Goal: Navigation & Orientation: Find specific page/section

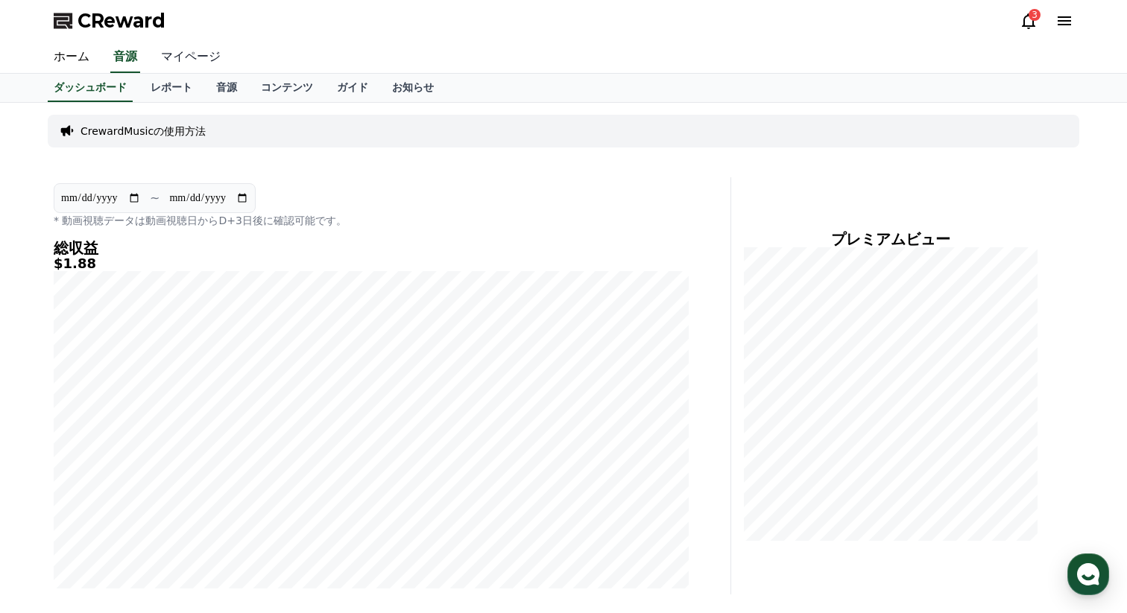
click at [189, 54] on link "マイページ" at bounding box center [190, 57] width 83 height 31
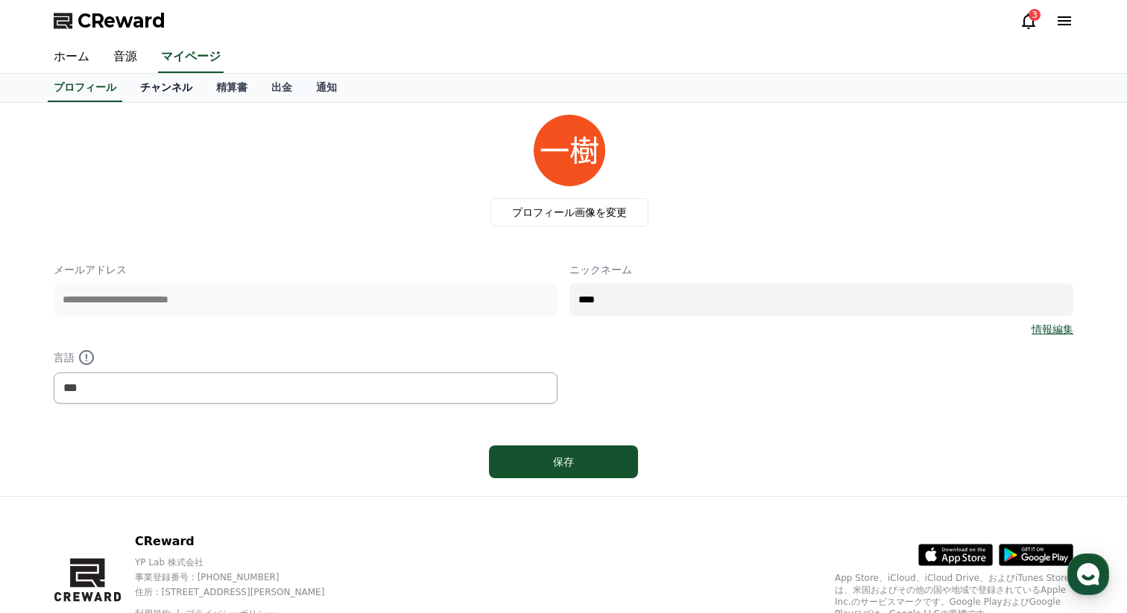
click at [186, 86] on link "チャンネル" at bounding box center [166, 88] width 76 height 28
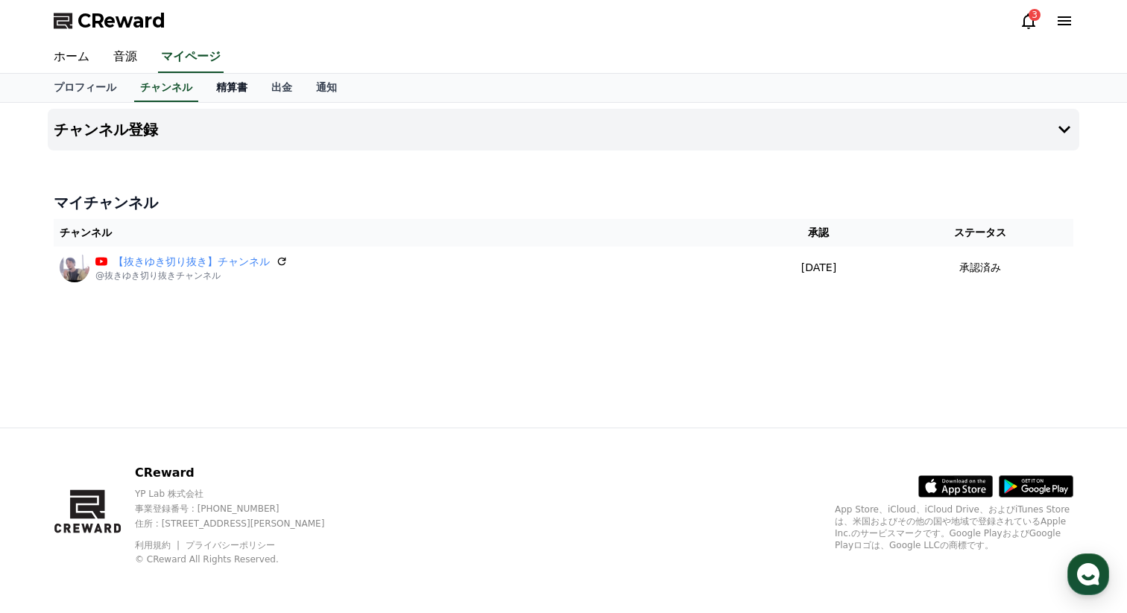
click at [218, 92] on link "精算書" at bounding box center [231, 88] width 55 height 28
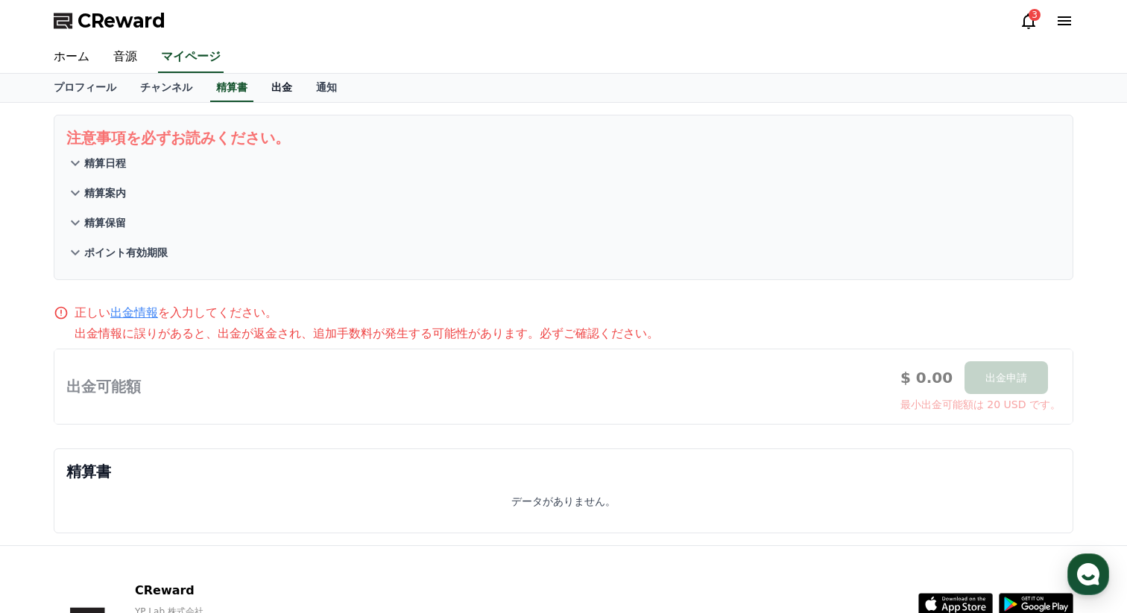
click at [282, 86] on link "出金" at bounding box center [281, 88] width 45 height 28
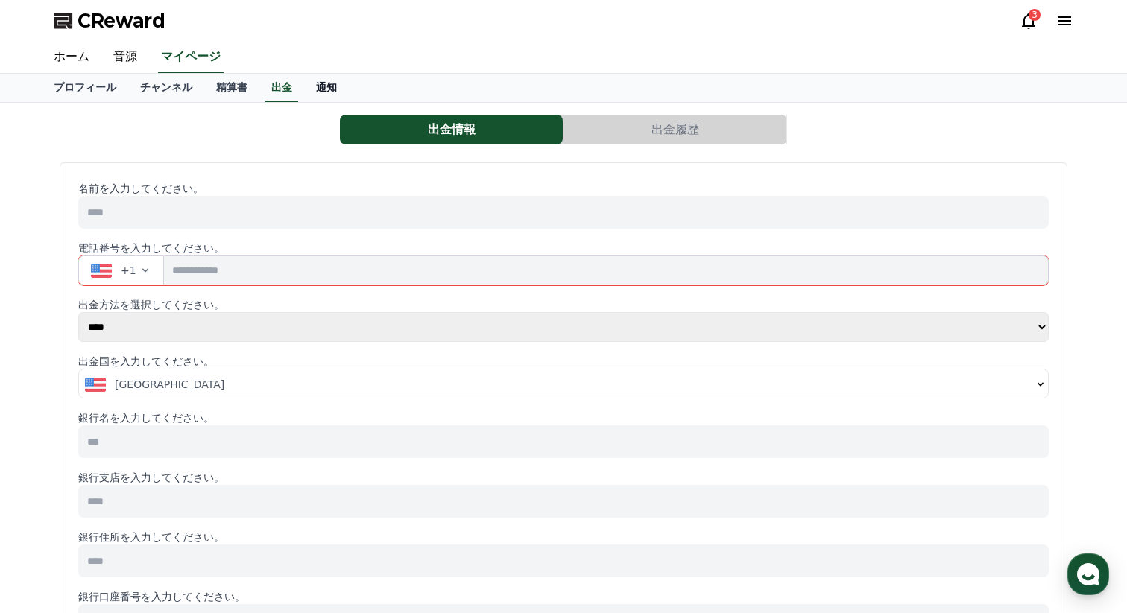
click at [323, 89] on link "通知" at bounding box center [326, 88] width 45 height 28
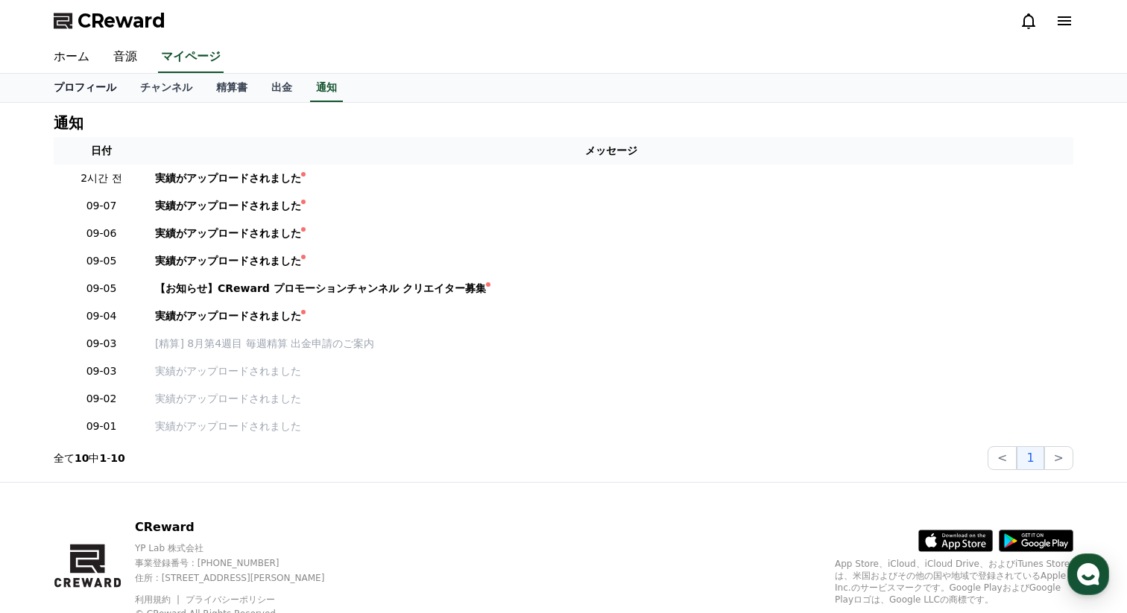
click at [88, 86] on link "プロフィール" at bounding box center [85, 88] width 86 height 28
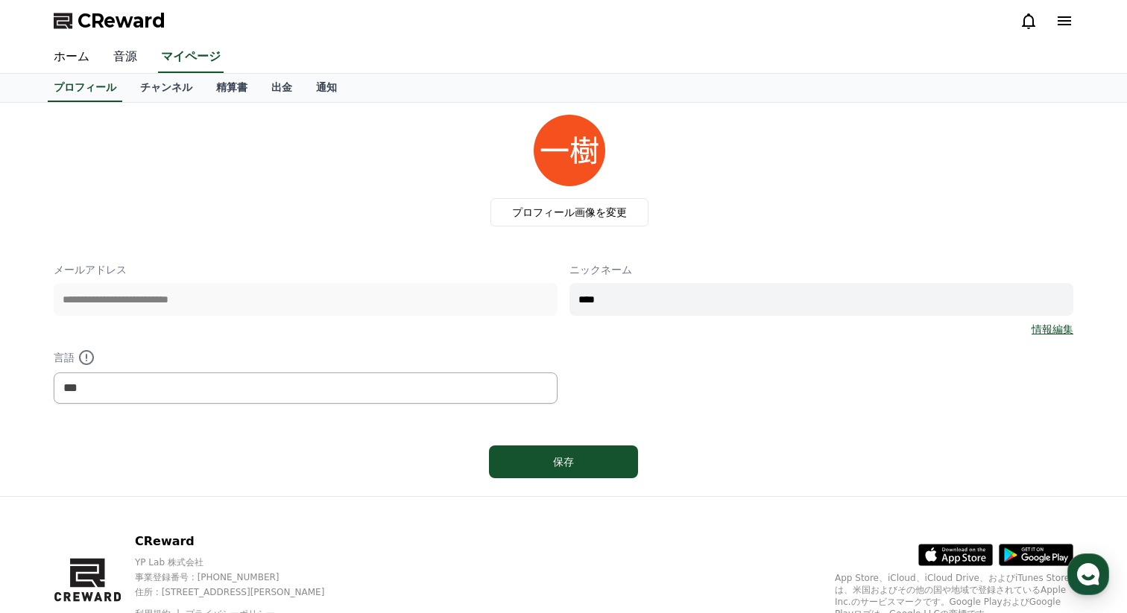
click at [126, 58] on link "音源" at bounding box center [125, 57] width 48 height 31
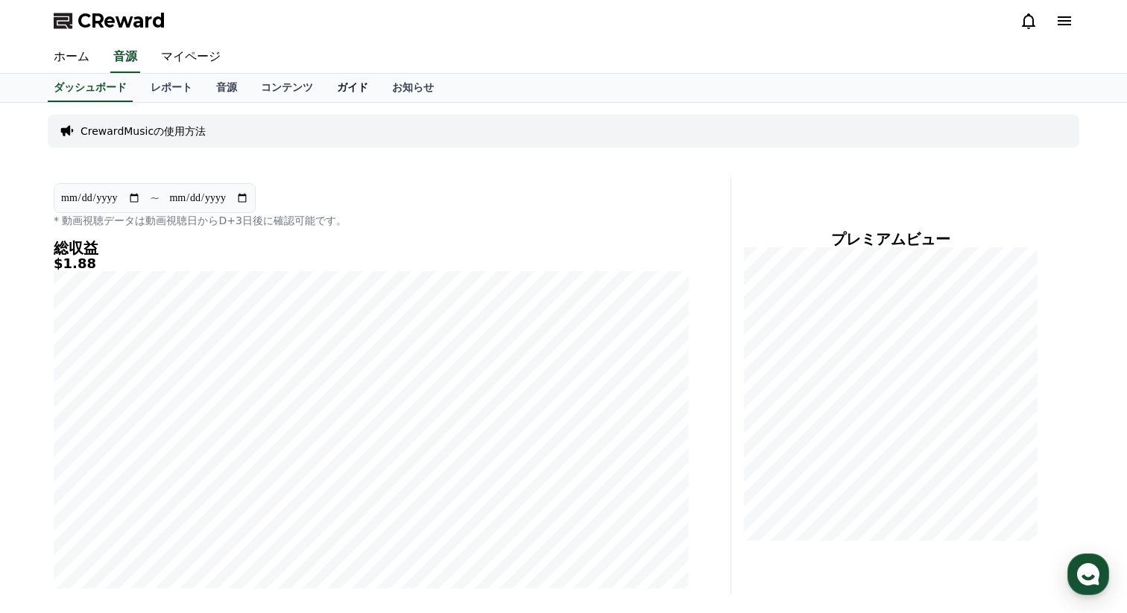
click at [350, 85] on link "ガイド" at bounding box center [352, 88] width 55 height 28
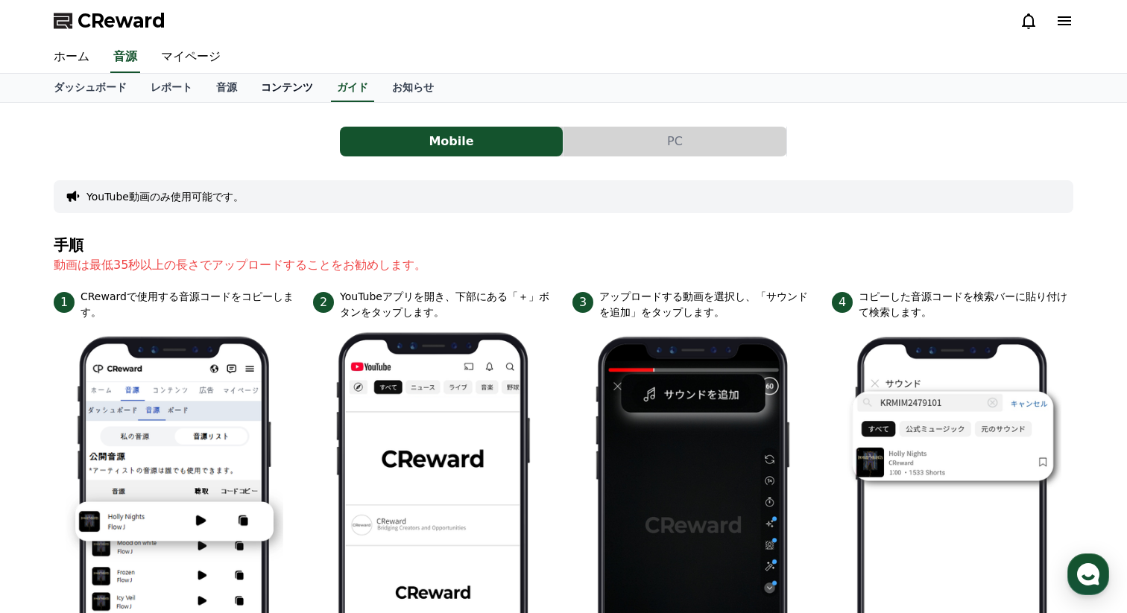
click at [308, 83] on link "コンテンツ" at bounding box center [287, 88] width 76 height 28
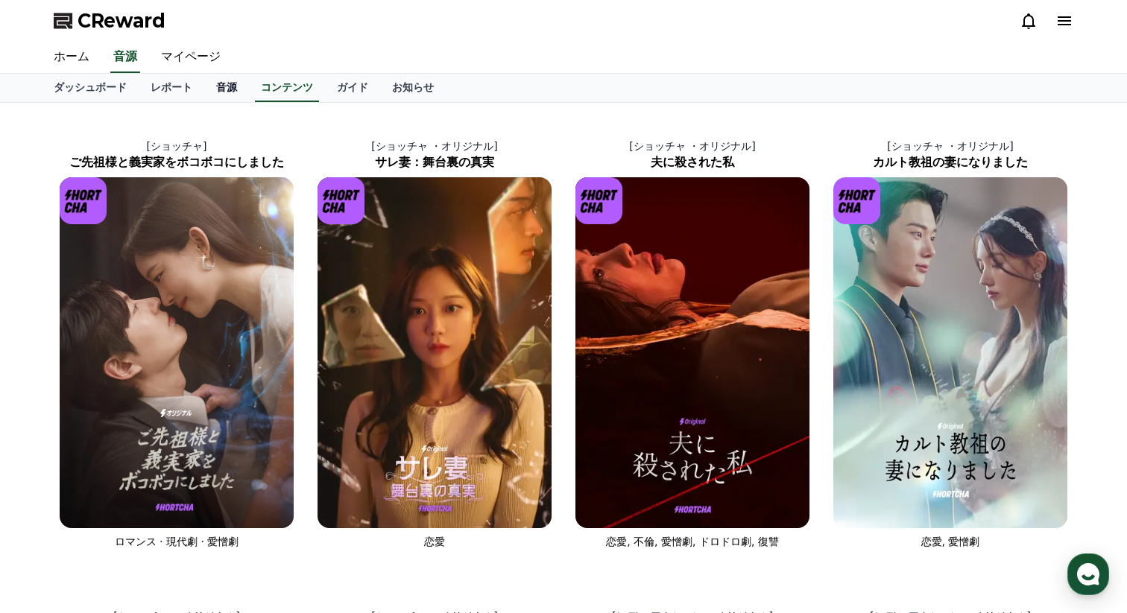
click at [221, 89] on link "音源" at bounding box center [226, 88] width 45 height 28
